Goal: Task Accomplishment & Management: Complete application form

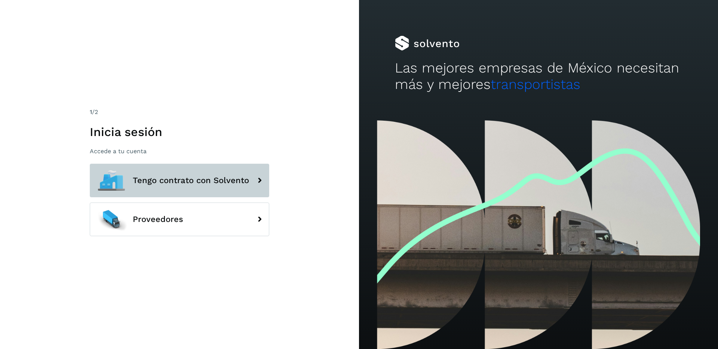
click at [162, 181] on span "Tengo contrato con Solvento" at bounding box center [191, 180] width 116 height 9
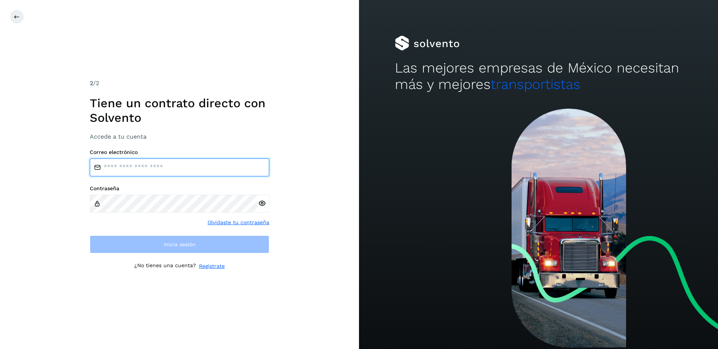
click at [145, 165] on input "email" at bounding box center [179, 167] width 179 height 18
type input "**********"
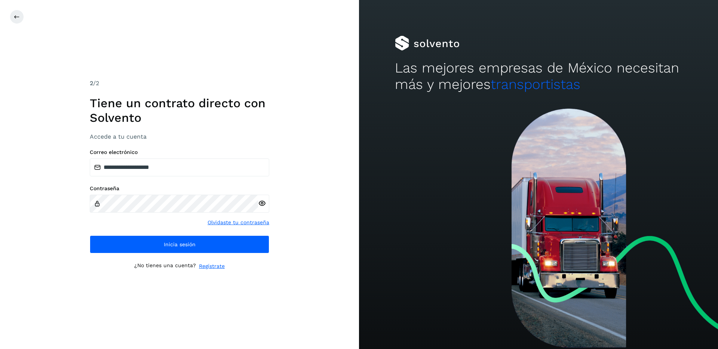
click at [260, 203] on icon at bounding box center [262, 204] width 8 height 8
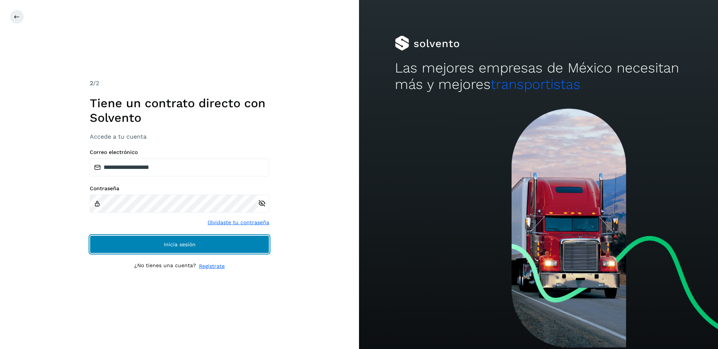
click at [132, 249] on button "Inicia sesión" at bounding box center [179, 244] width 179 height 18
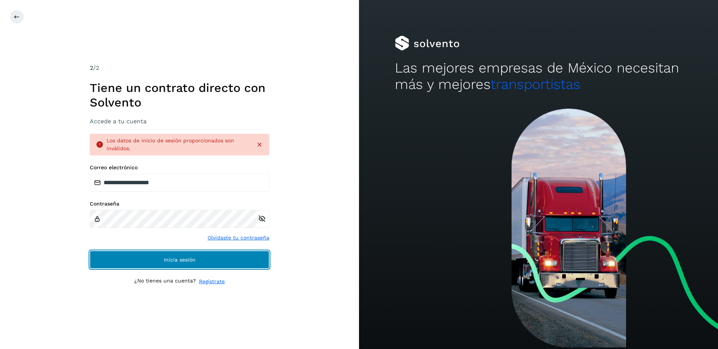
click at [163, 264] on button "Inicia sesión" at bounding box center [179, 260] width 179 height 18
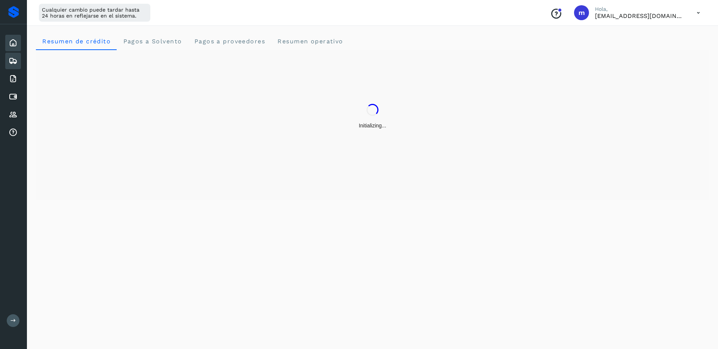
click at [9, 67] on div "Embarques" at bounding box center [13, 61] width 16 height 16
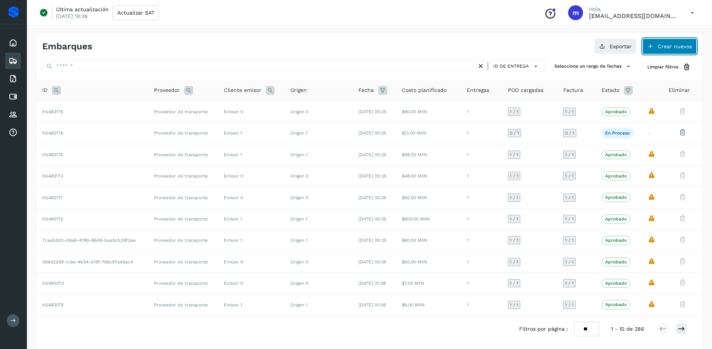
click at [662, 44] on span "Crear nuevos" at bounding box center [675, 46] width 34 height 5
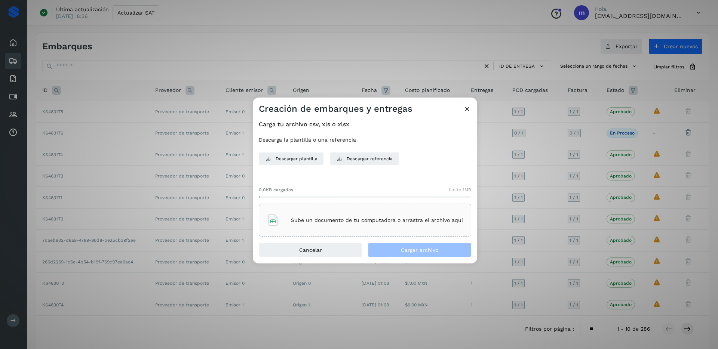
click at [220, 33] on div "Creación de embarques y entregas Carga tu archivo csv, xls o xlsx Descarga la p…" at bounding box center [359, 174] width 718 height 349
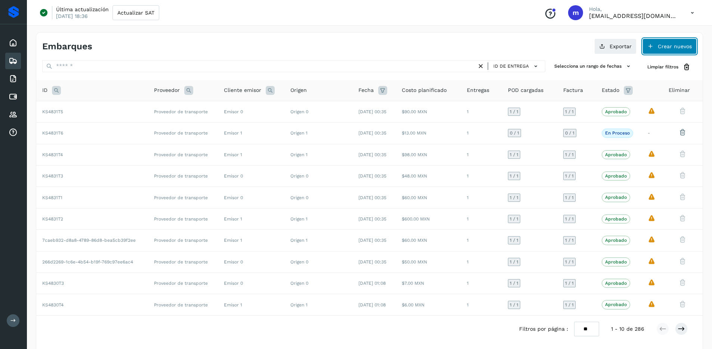
click at [672, 42] on button "Crear nuevos" at bounding box center [669, 46] width 54 height 16
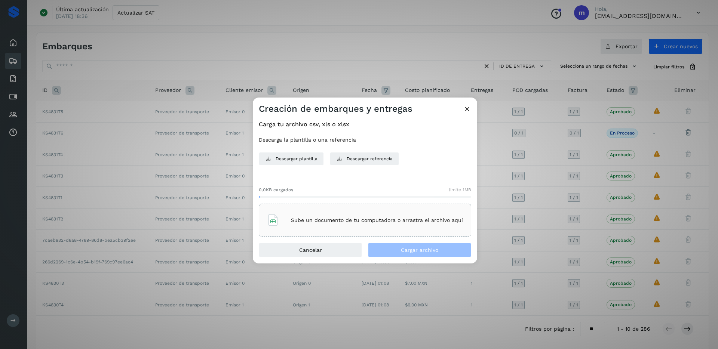
click at [283, 215] on div "Sube un documento de tu computadora o arrastra el archivo aquí" at bounding box center [365, 220] width 196 height 20
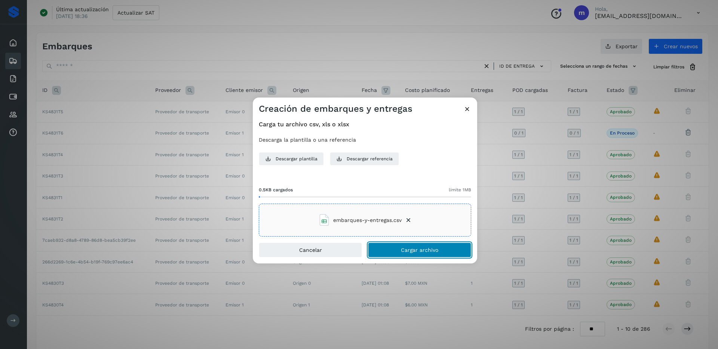
click at [417, 249] on span "Cargar archivo" at bounding box center [419, 249] width 37 height 5
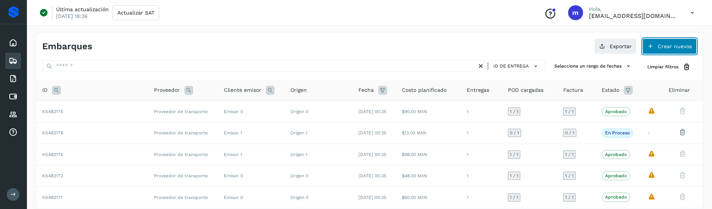
click at [672, 47] on span "Crear nuevos" at bounding box center [675, 46] width 34 height 5
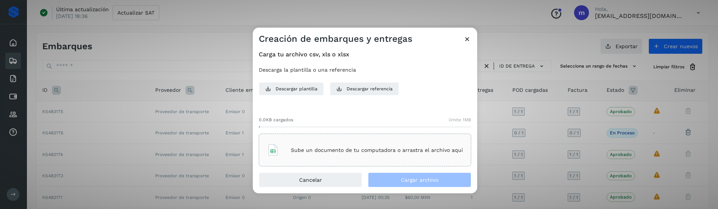
click at [313, 150] on p "Sube un documento de tu computadora o arrastra el archivo aquí" at bounding box center [377, 150] width 172 height 6
click at [346, 145] on div "Sube un documento de tu computadora o arrastra el archivo aquí" at bounding box center [365, 150] width 196 height 20
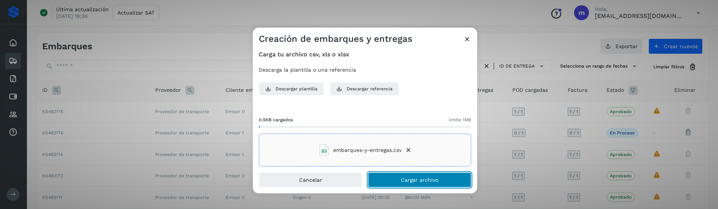
click at [431, 159] on button "Cargar archivo" at bounding box center [419, 180] width 103 height 15
